Goal: Task Accomplishment & Management: Manage account settings

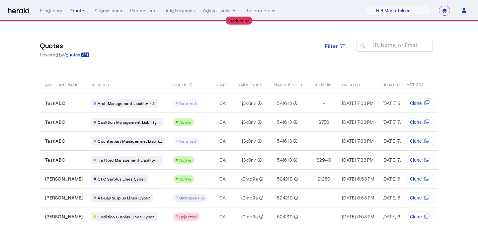
select select "pfm_a9p2_hib_marketplace"
select select "**********"
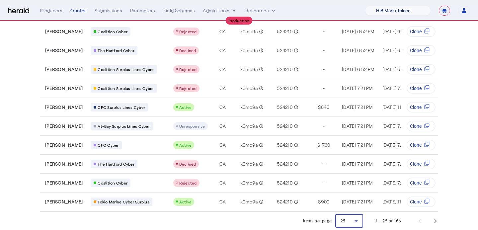
click at [374, 13] on select "1Fort Affinity Risk [PERSON_NAME] [PERSON_NAME] CRC Campus Coverage Citadel Fif…" at bounding box center [398, 11] width 66 height 10
select select "pfm_xsxs_xsbrokers"
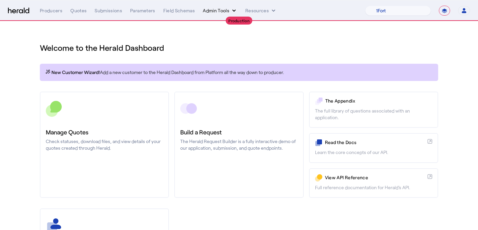
click at [216, 10] on button "Admin Tools" at bounding box center [220, 10] width 35 height 7
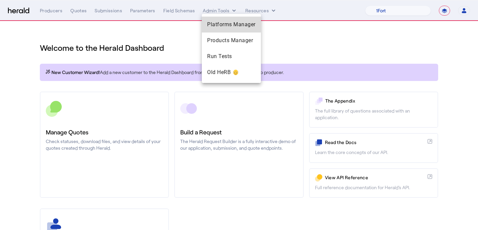
click at [213, 22] on span "Platforms Manager" at bounding box center [231, 25] width 48 height 8
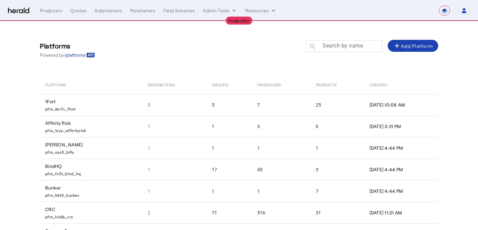
click at [329, 46] on mat-label "Search by name" at bounding box center [343, 45] width 40 height 6
click at [329, 46] on input "Search by name" at bounding box center [347, 46] width 60 height 8
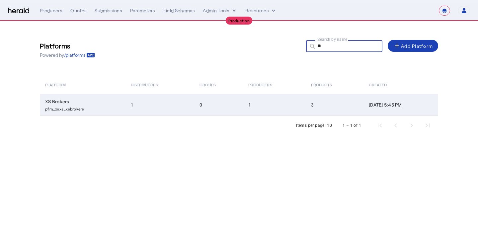
type input "**"
click at [280, 98] on td "1" at bounding box center [274, 105] width 63 height 22
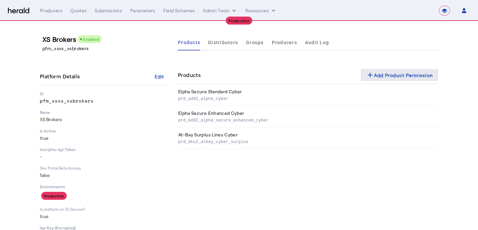
click at [371, 78] on mat-icon "add" at bounding box center [370, 75] width 8 height 8
select select "pfm_xsxs_xsbrokers"
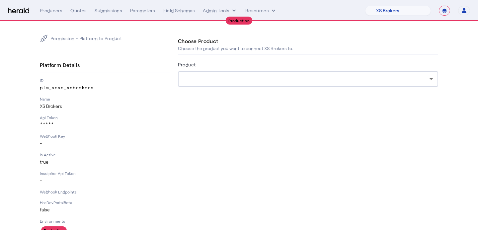
click at [371, 78] on div at bounding box center [306, 79] width 246 height 8
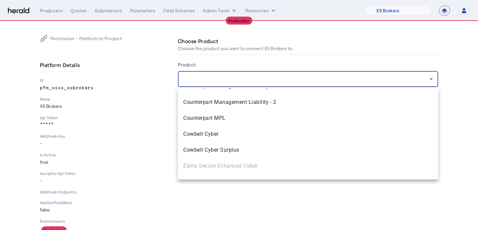
scroll to position [553, 0]
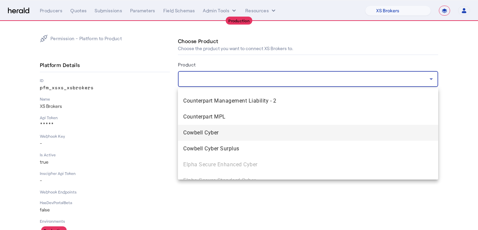
click at [328, 139] on mat-option "Cowbell Cyber" at bounding box center [308, 133] width 260 height 16
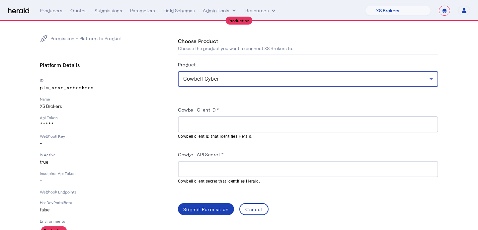
click at [214, 17] on nav "**********" at bounding box center [239, 10] width 478 height 21
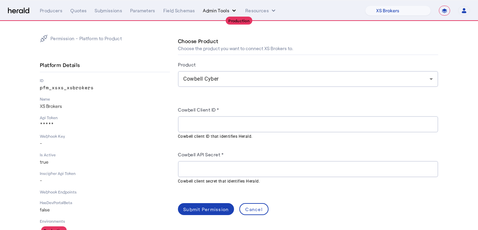
click at [211, 14] on button "Admin Tools" at bounding box center [220, 10] width 35 height 7
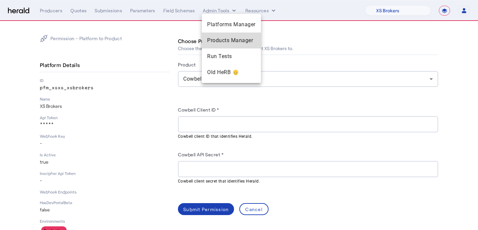
click at [211, 35] on div "Products Manager" at bounding box center [231, 41] width 59 height 16
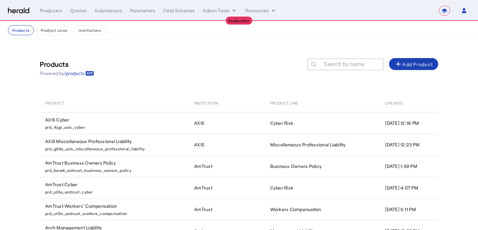
click at [337, 64] on mat-label "Search by name" at bounding box center [344, 64] width 40 height 6
click at [337, 64] on input "Search by name" at bounding box center [349, 64] width 60 height 8
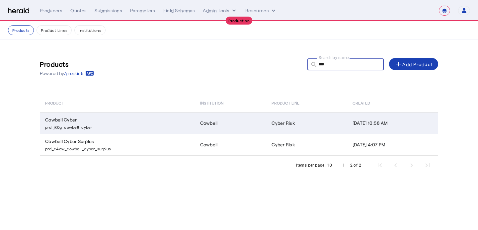
type input "***"
click at [208, 122] on td "Cowbell" at bounding box center [231, 123] width 72 height 22
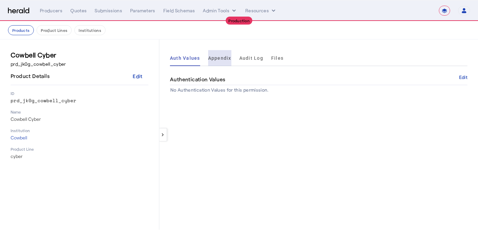
click at [221, 62] on span "Appendix" at bounding box center [219, 58] width 23 height 16
